Goal: Find specific page/section: Find specific page/section

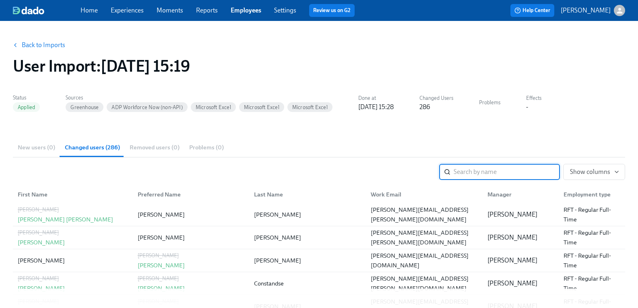
scroll to position [1006, 0]
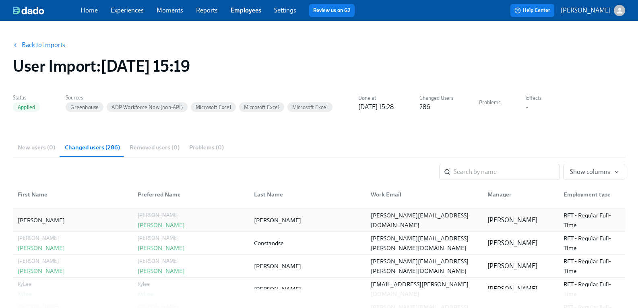
click at [150, 225] on div "Katarina Gustin" at bounding box center [161, 225] width 47 height 10
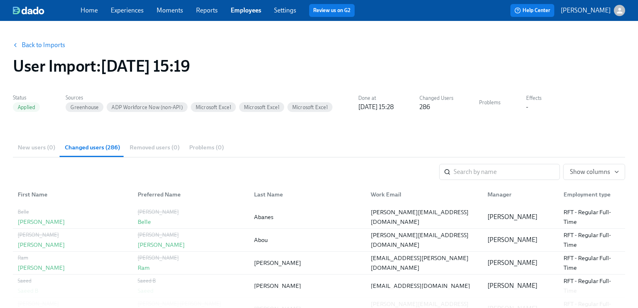
click at [56, 44] on link "Back to Imports" at bounding box center [43, 45] width 43 height 8
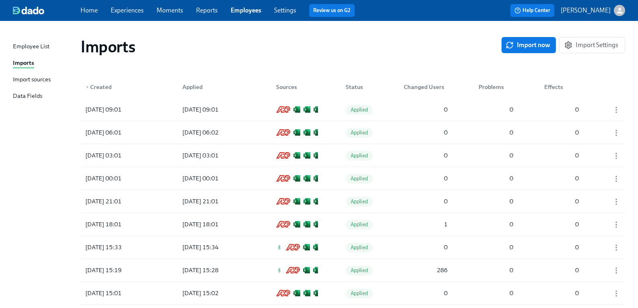
click at [51, 78] on div "Import sources" at bounding box center [32, 80] width 38 height 10
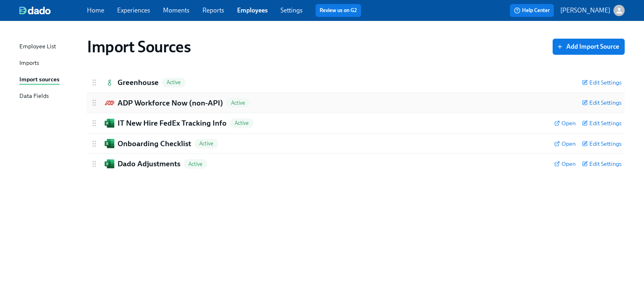
click at [149, 100] on h2 "ADP Workforce Now (non-API)" at bounding box center [169, 103] width 105 height 10
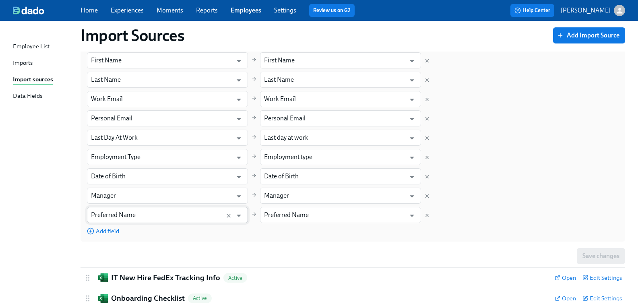
scroll to position [121, 0]
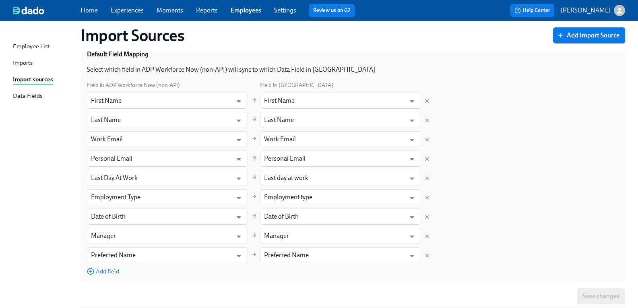
click at [33, 64] on div "Imports" at bounding box center [23, 63] width 20 height 10
